Goal: Transaction & Acquisition: Purchase product/service

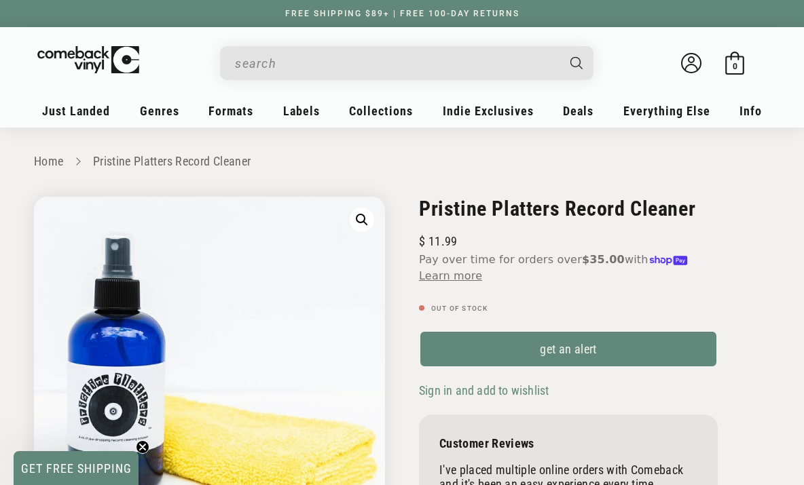
click at [263, 70] on input "When autocomplete results are available use up and down arrows to review and en…" at bounding box center [396, 64] width 322 height 28
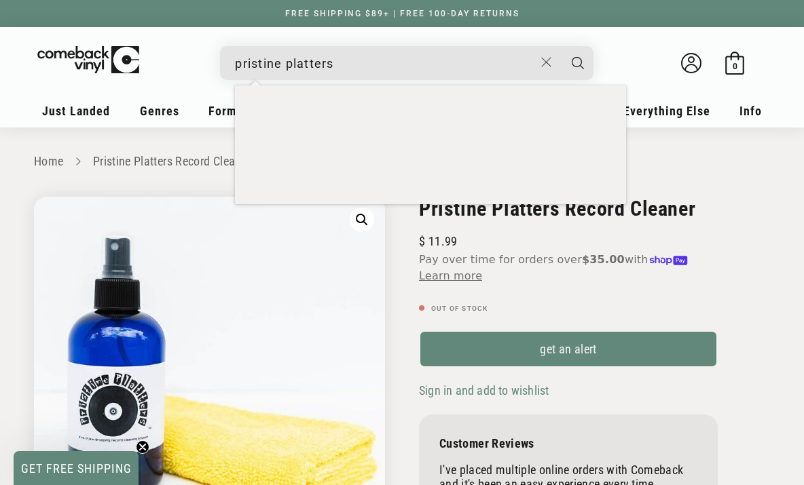
type input "pristine platters"
click at [561, 46] on button "Search" at bounding box center [578, 63] width 34 height 34
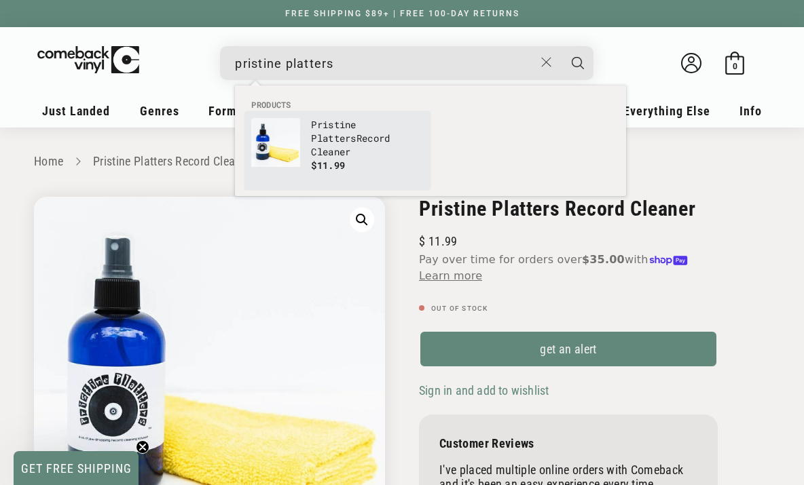
click at [406, 159] on p "$11.99" at bounding box center [367, 166] width 113 height 14
